Goal: Task Accomplishment & Management: Manage account settings

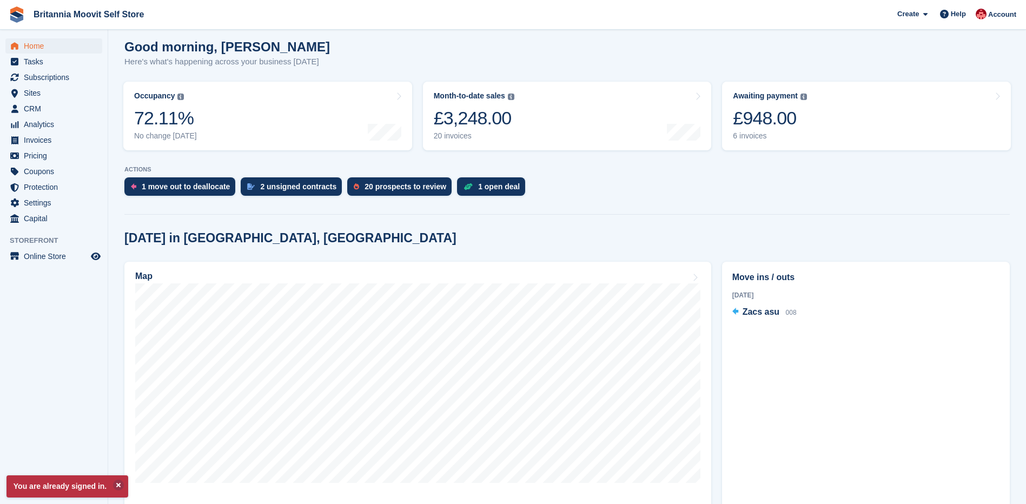
scroll to position [224, 0]
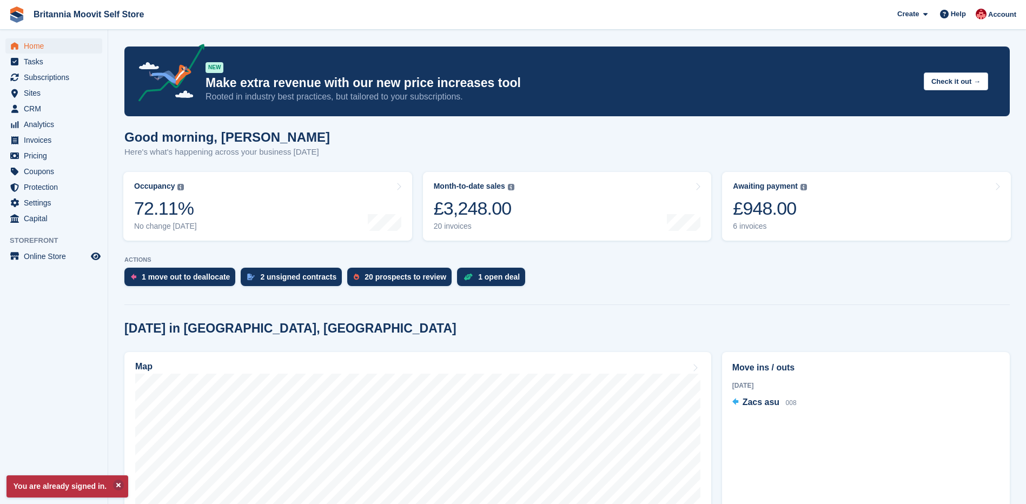
scroll to position [224, 0]
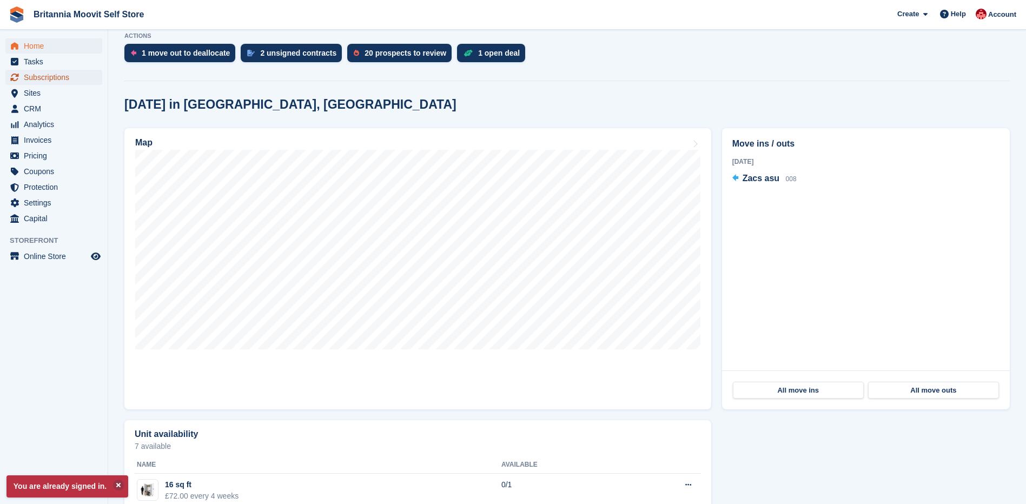
click at [37, 78] on span "Subscriptions" at bounding box center [56, 77] width 65 height 15
